Goal: Find specific page/section: Find specific page/section

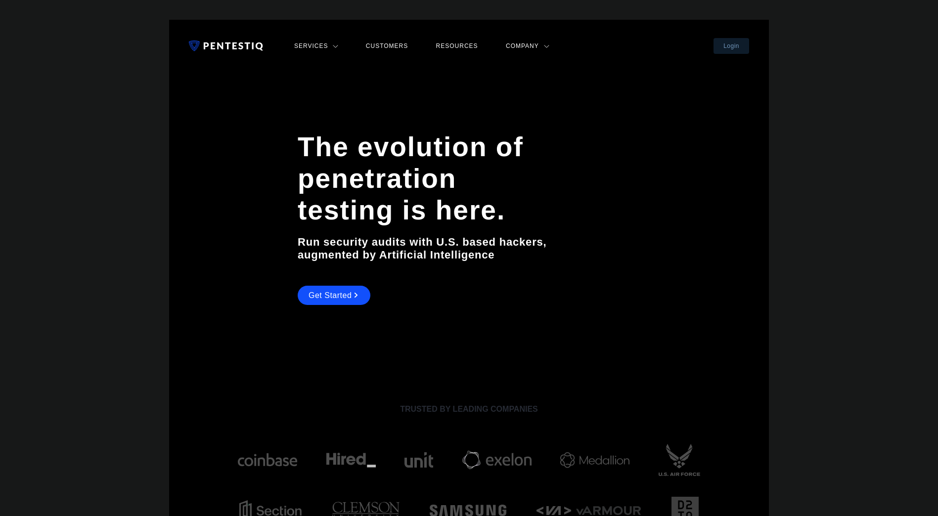
click at [337, 43] on link "Services" at bounding box center [315, 46] width 49 height 13
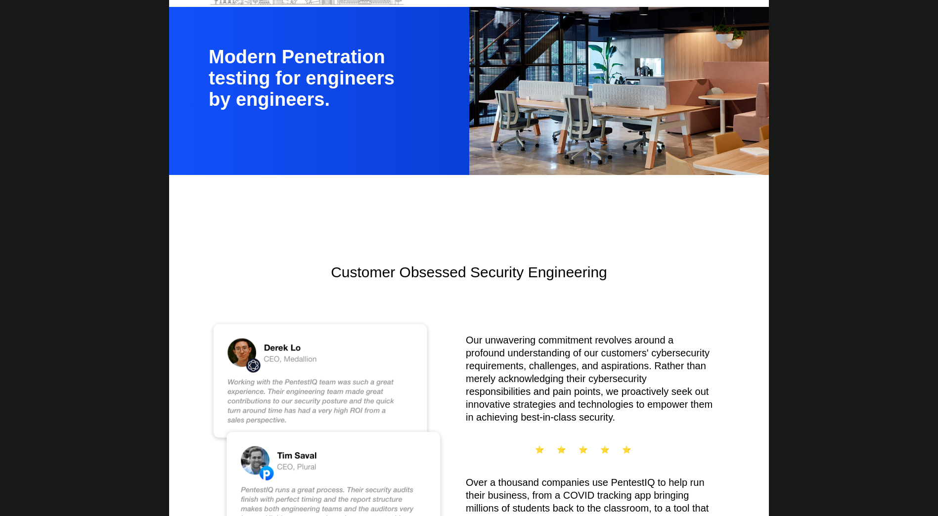
scroll to position [544, 0]
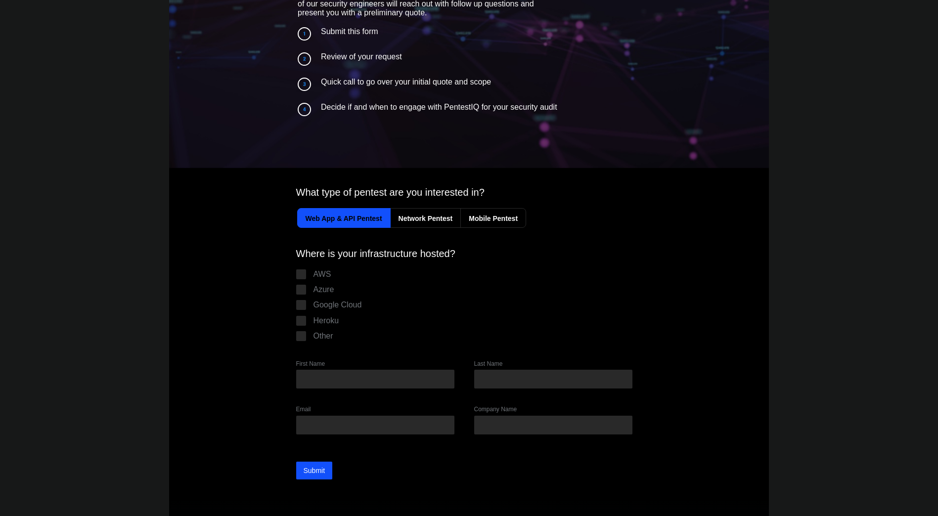
scroll to position [198, 0]
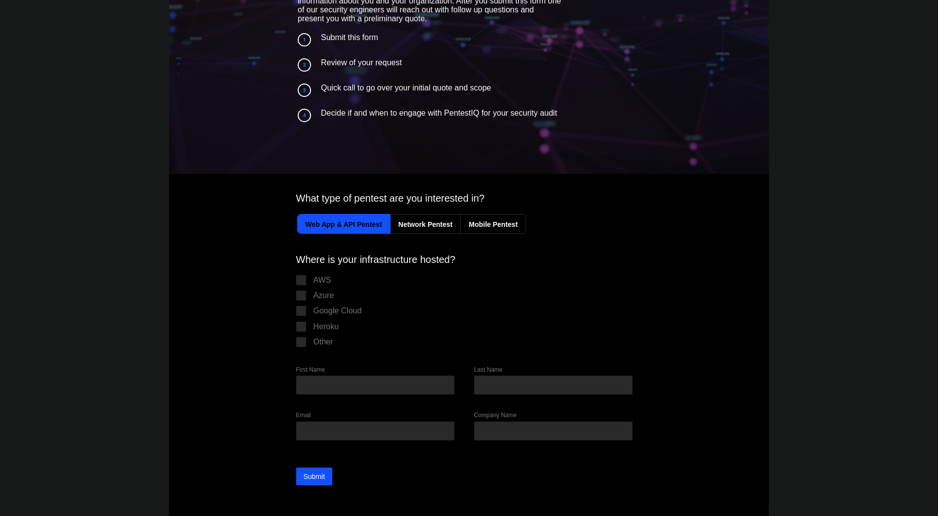
scroll to position [297, 0]
